Goal: Find specific page/section: Find specific page/section

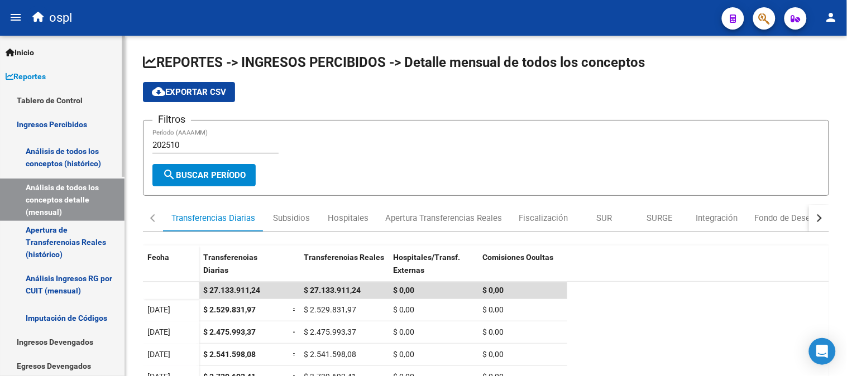
scroll to position [167, 0]
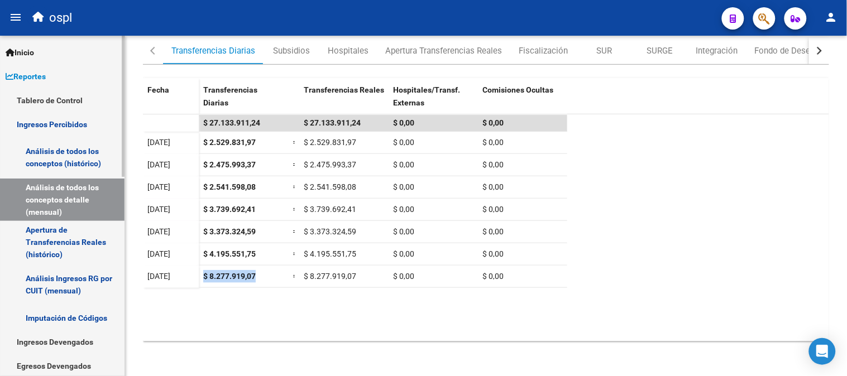
click at [45, 96] on link "Tablero de Control" at bounding box center [62, 100] width 124 height 24
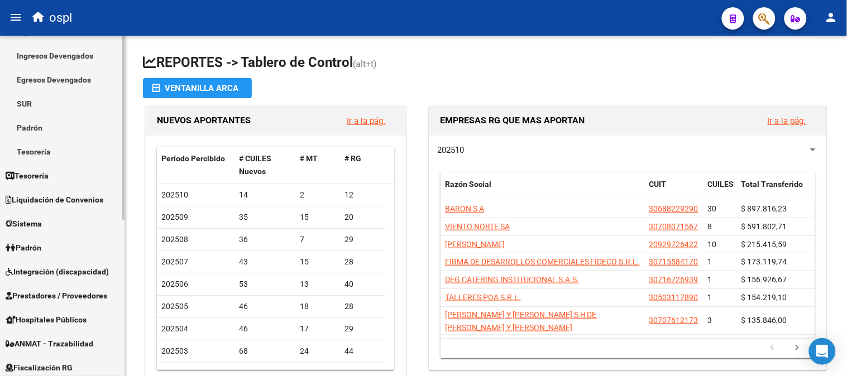
scroll to position [124, 0]
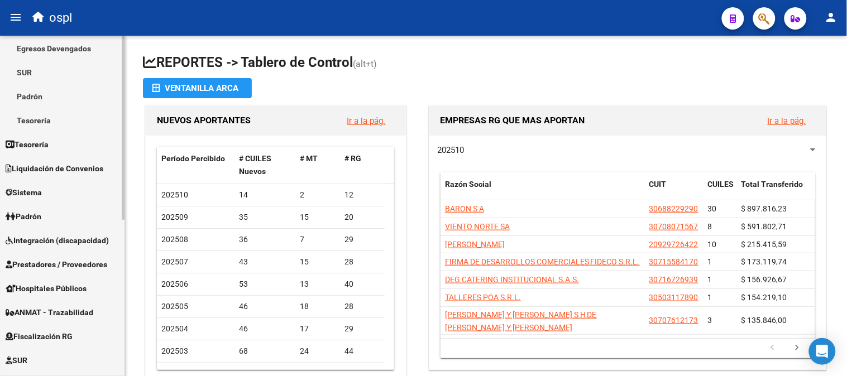
click at [59, 270] on span "Prestadores / Proveedores" at bounding box center [57, 264] width 102 height 12
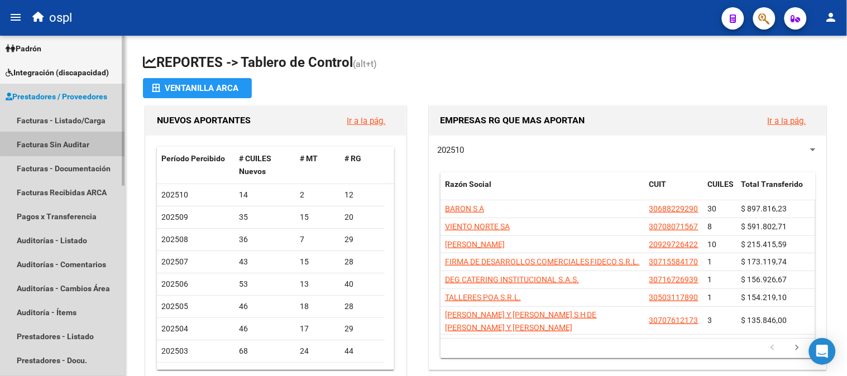
click at [81, 137] on link "Facturas Sin Auditar" at bounding box center [62, 144] width 124 height 24
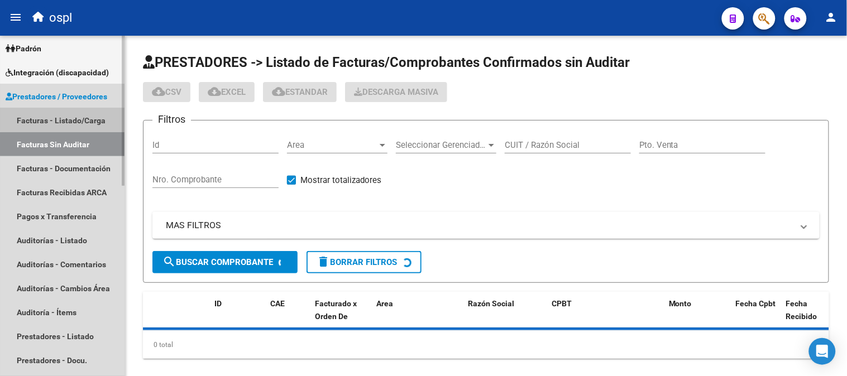
click at [80, 115] on link "Facturas - Listado/Carga" at bounding box center [62, 120] width 124 height 24
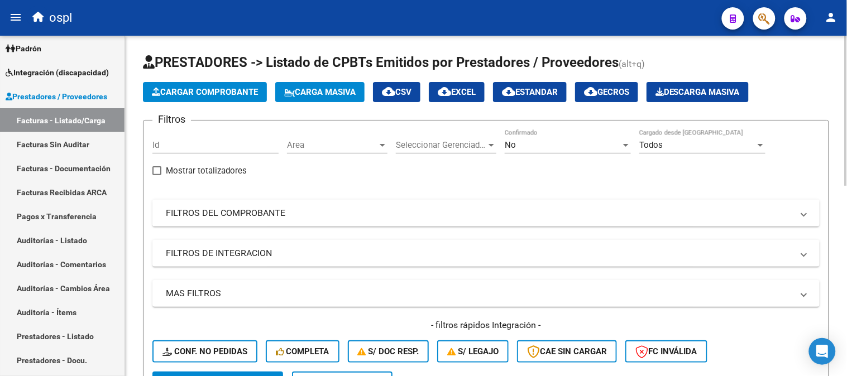
click at [332, 213] on mat-panel-title "FILTROS DEL COMPROBANTE" at bounding box center [479, 213] width 627 height 12
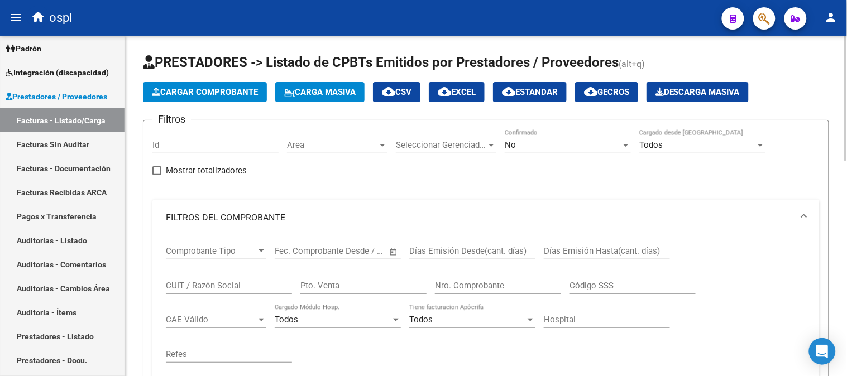
click at [251, 285] on input "CUIT / Razón Social" at bounding box center [229, 286] width 126 height 10
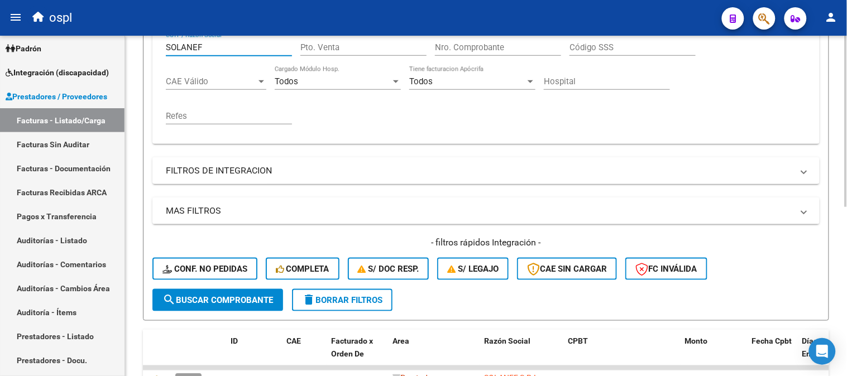
scroll to position [310, 0]
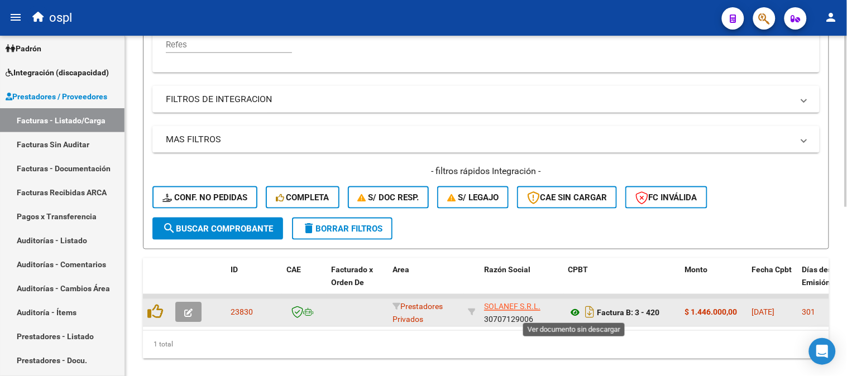
type input "SOLANEF"
click at [571, 315] on icon at bounding box center [575, 312] width 15 height 13
